Goal: Task Accomplishment & Management: Use online tool/utility

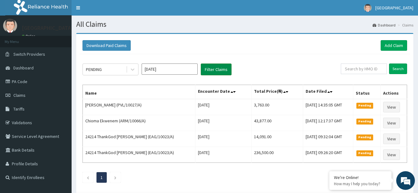
click at [217, 70] on button "Filter Claims" at bounding box center [216, 70] width 31 height 12
click at [133, 69] on icon at bounding box center [133, 69] width 6 height 6
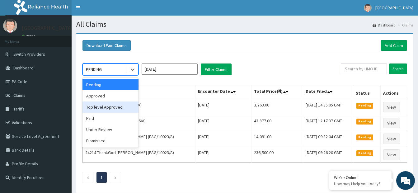
click at [119, 109] on div "Top level Approved" at bounding box center [111, 107] width 56 height 11
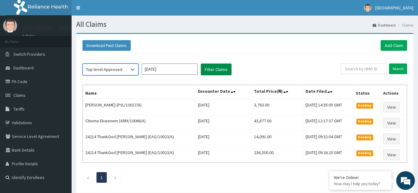
click at [218, 72] on button "Filter Claims" at bounding box center [216, 70] width 31 height 12
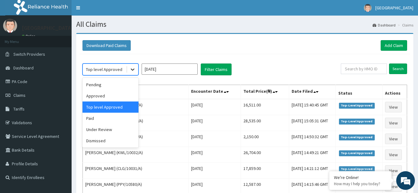
click at [134, 69] on icon at bounding box center [133, 70] width 4 height 2
click at [108, 94] on div "Approved" at bounding box center [111, 95] width 56 height 11
